Goal: Check status: Check status

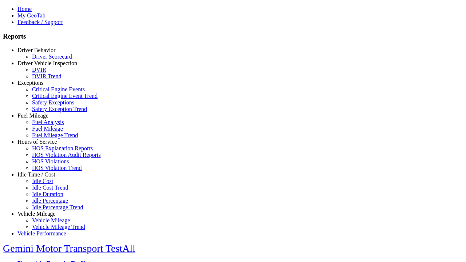
click at [42, 53] on link "Driver Behavior" at bounding box center [36, 50] width 38 height 6
click at [47, 60] on link "Driver Scorecard" at bounding box center [52, 57] width 40 height 6
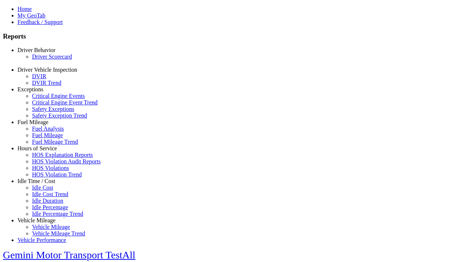
select select "**"
